Goal: Information Seeking & Learning: Find specific fact

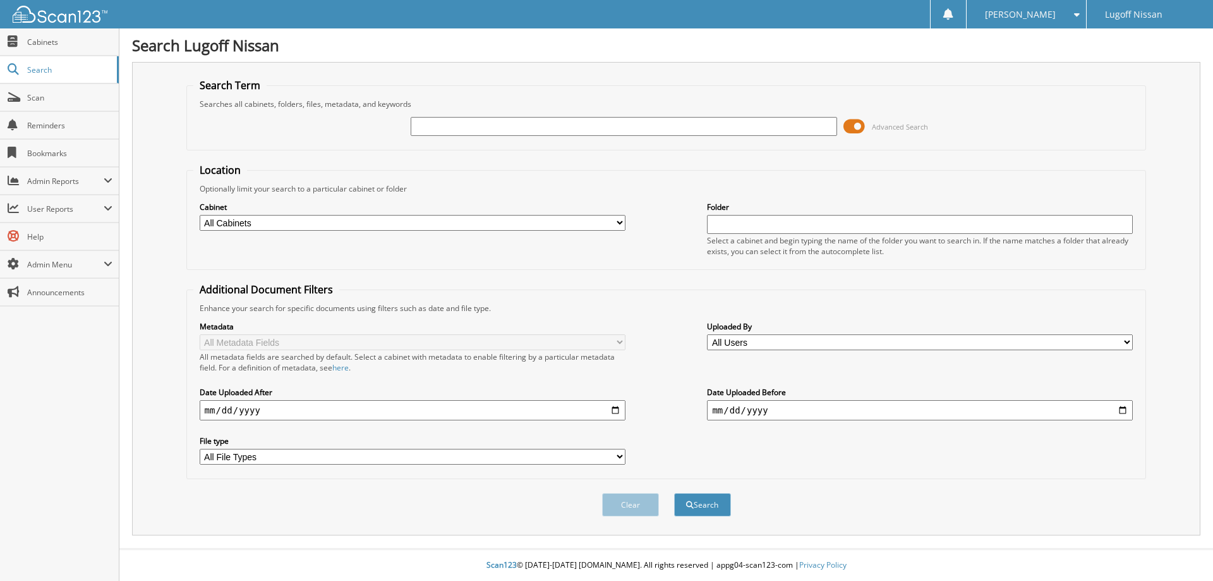
paste input "[US_VEHICLE_IDENTIFICATION_NUMBER]"
type input "[US_VEHICLE_IDENTIFICATION_NUMBER]"
click at [844, 120] on span at bounding box center [854, 126] width 21 height 19
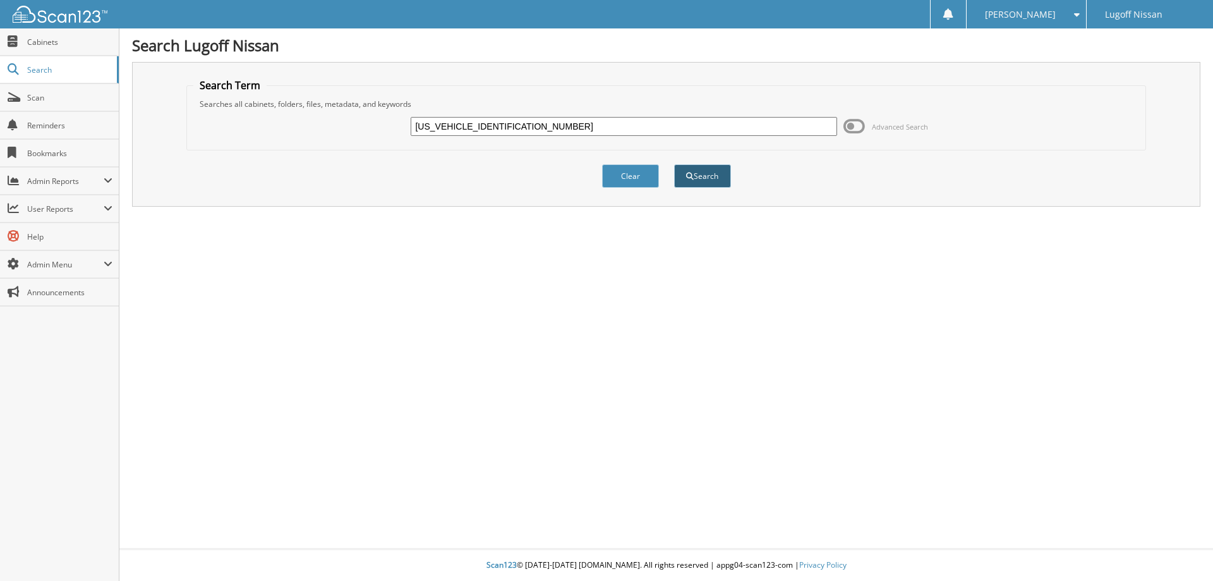
click at [695, 174] on button "Search" at bounding box center [702, 175] width 57 height 23
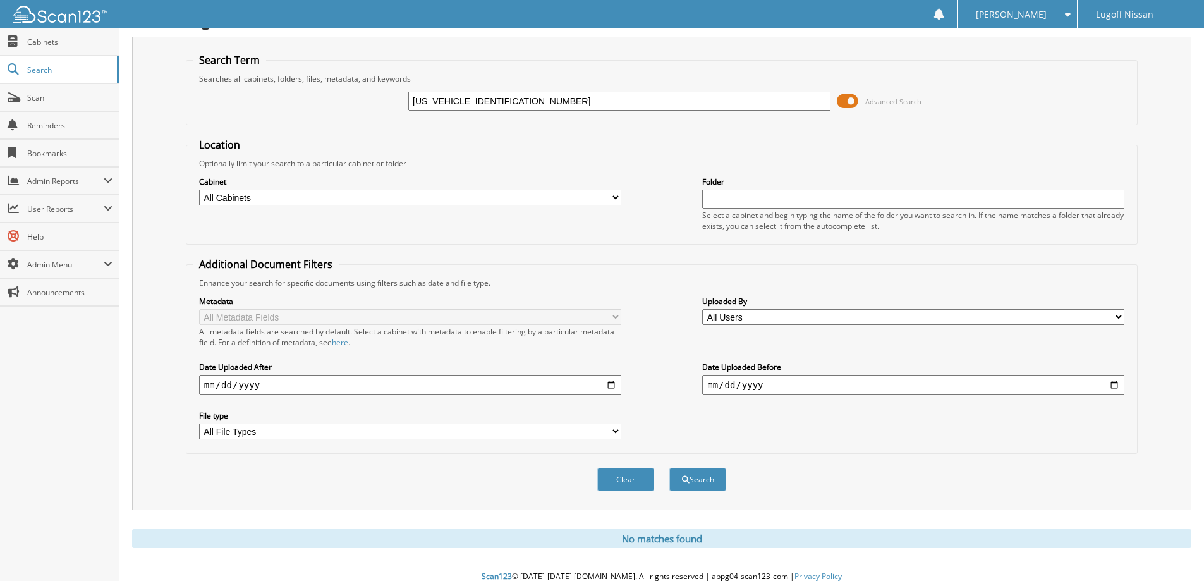
scroll to position [37, 0]
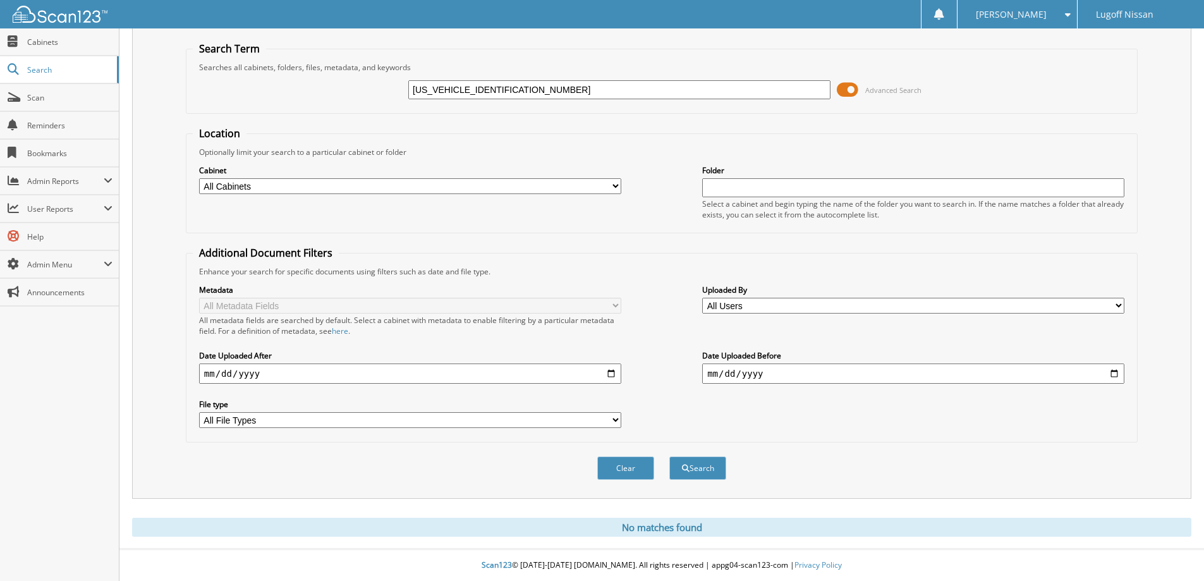
drag, startPoint x: 536, startPoint y: 94, endPoint x: 295, endPoint y: 116, distance: 241.9
click at [295, 116] on form "Search Term Searches all cabinets, folders, files, metadata, and keywords 1N6ED…" at bounding box center [662, 268] width 952 height 452
type input "lucas"
click at [669, 456] on button "Search" at bounding box center [697, 467] width 57 height 23
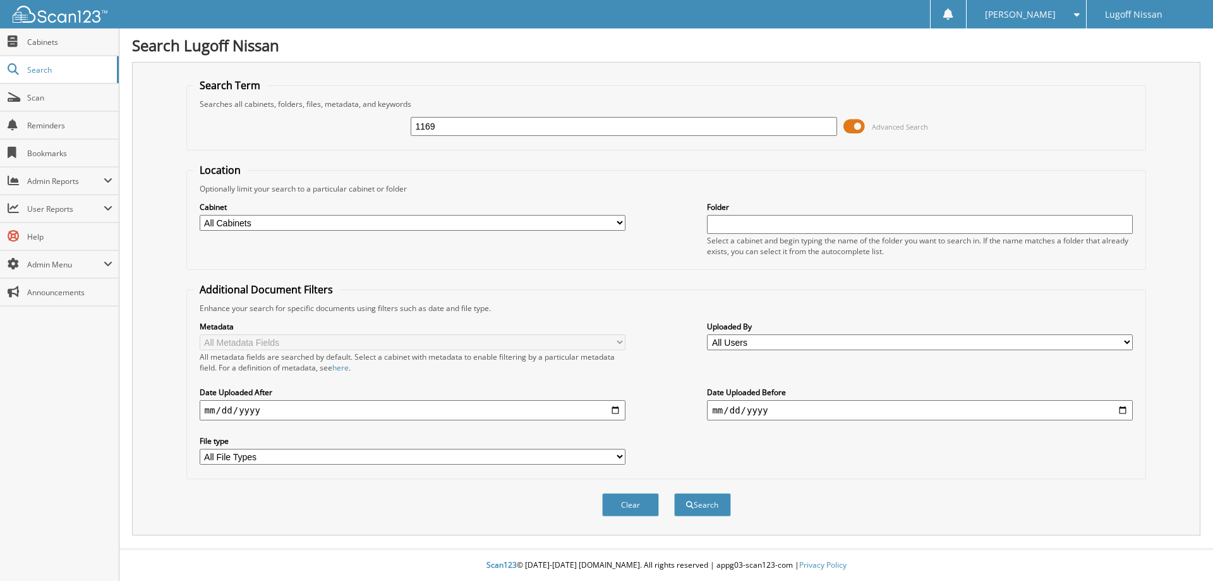
type input "1169"
click at [674, 493] on button "Search" at bounding box center [702, 504] width 57 height 23
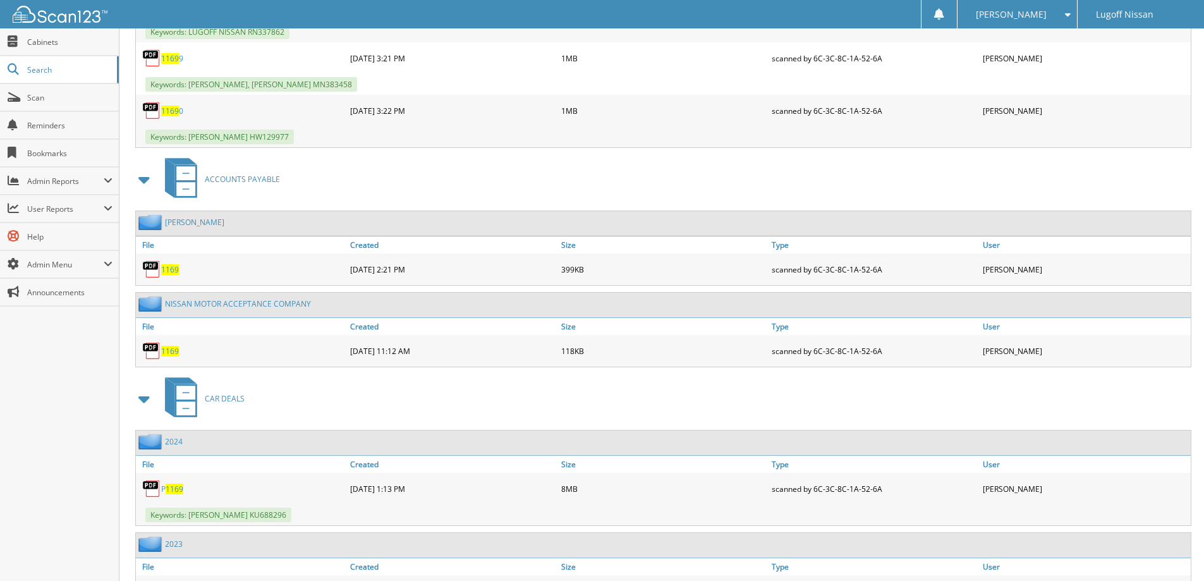
scroll to position [1201, 0]
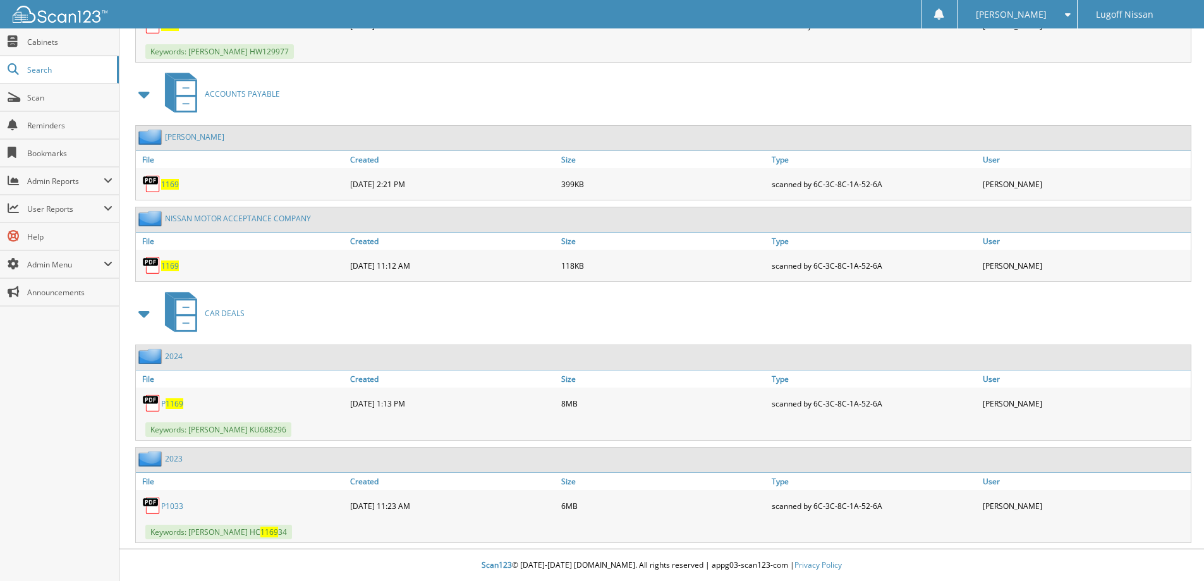
click at [171, 264] on span "1169" at bounding box center [170, 265] width 18 height 11
